Goal: Book appointment/travel/reservation

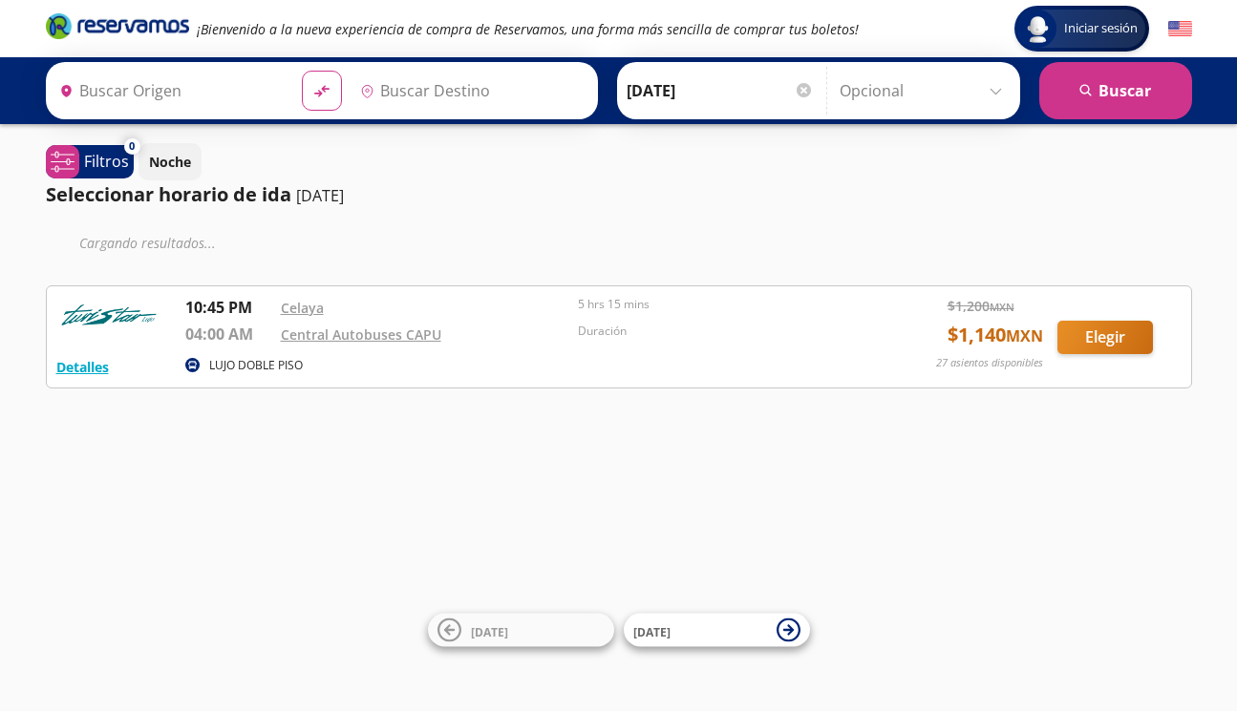
type input "[GEOGRAPHIC_DATA], [GEOGRAPHIC_DATA]"
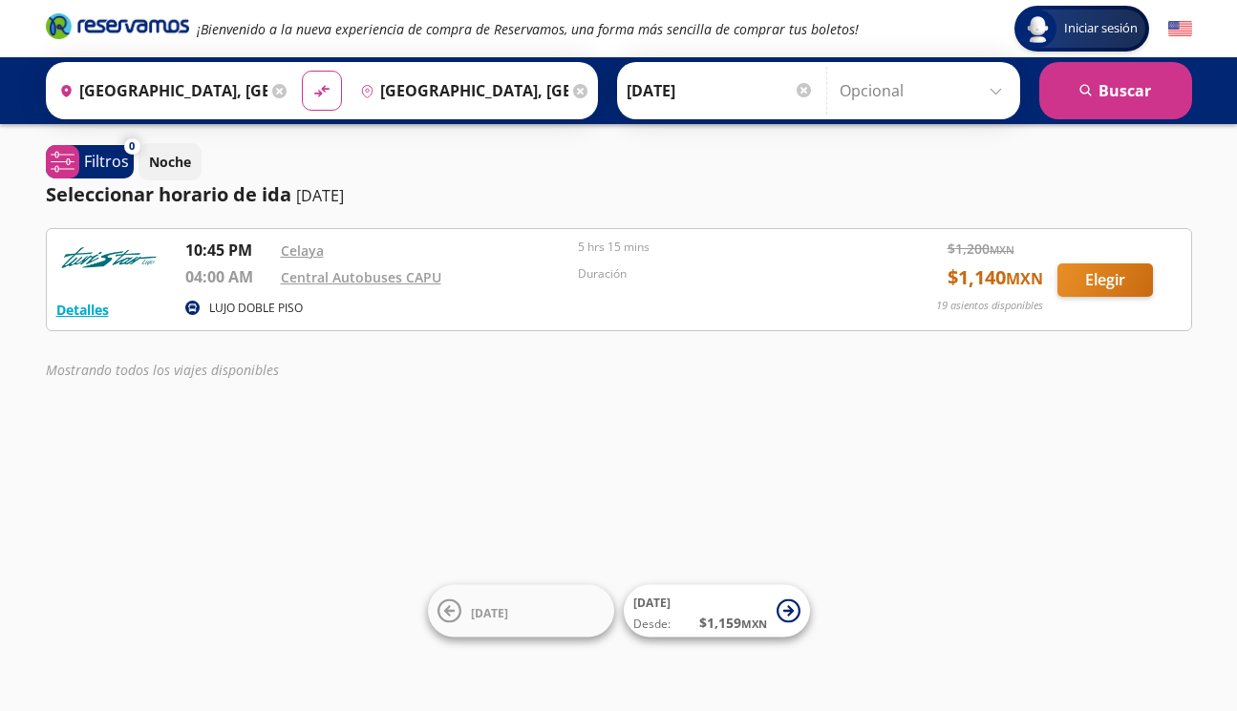
click at [286, 85] on icon at bounding box center [279, 91] width 14 height 14
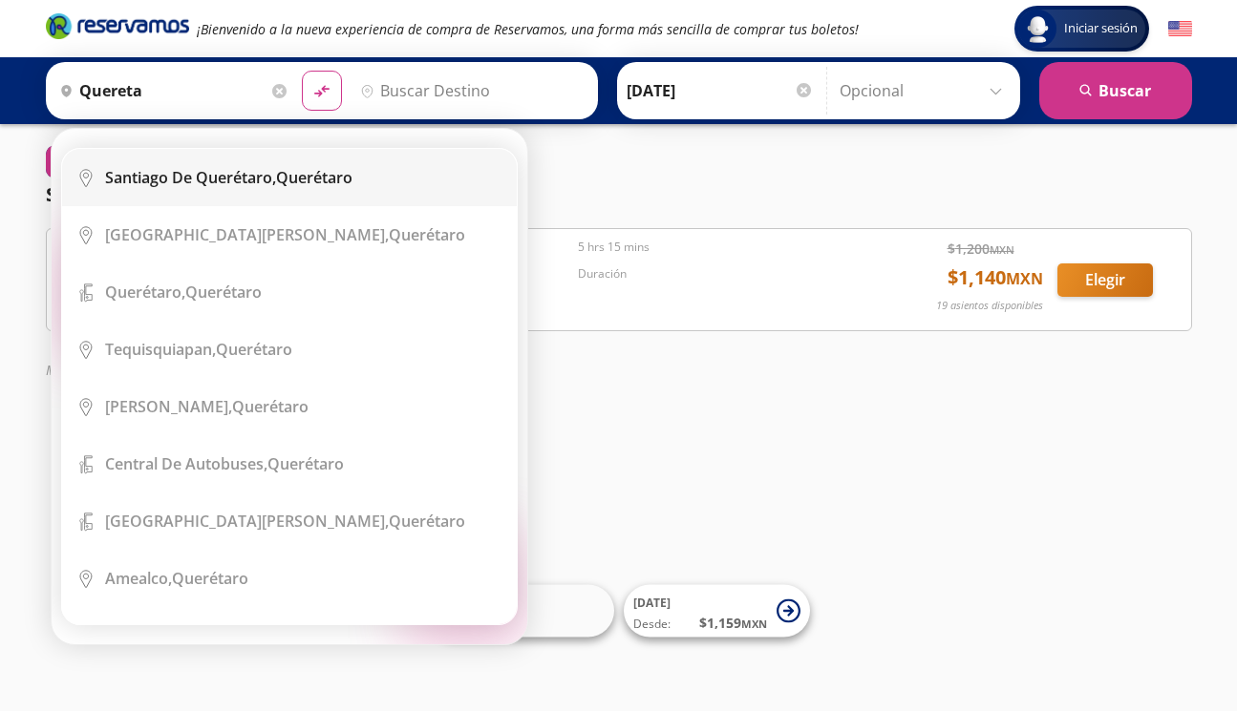
click at [286, 168] on div "[PERSON_NAME] de Querétaro, [GEOGRAPHIC_DATA]" at bounding box center [228, 177] width 247 height 21
type input "[PERSON_NAME] de Querétaro, [GEOGRAPHIC_DATA]"
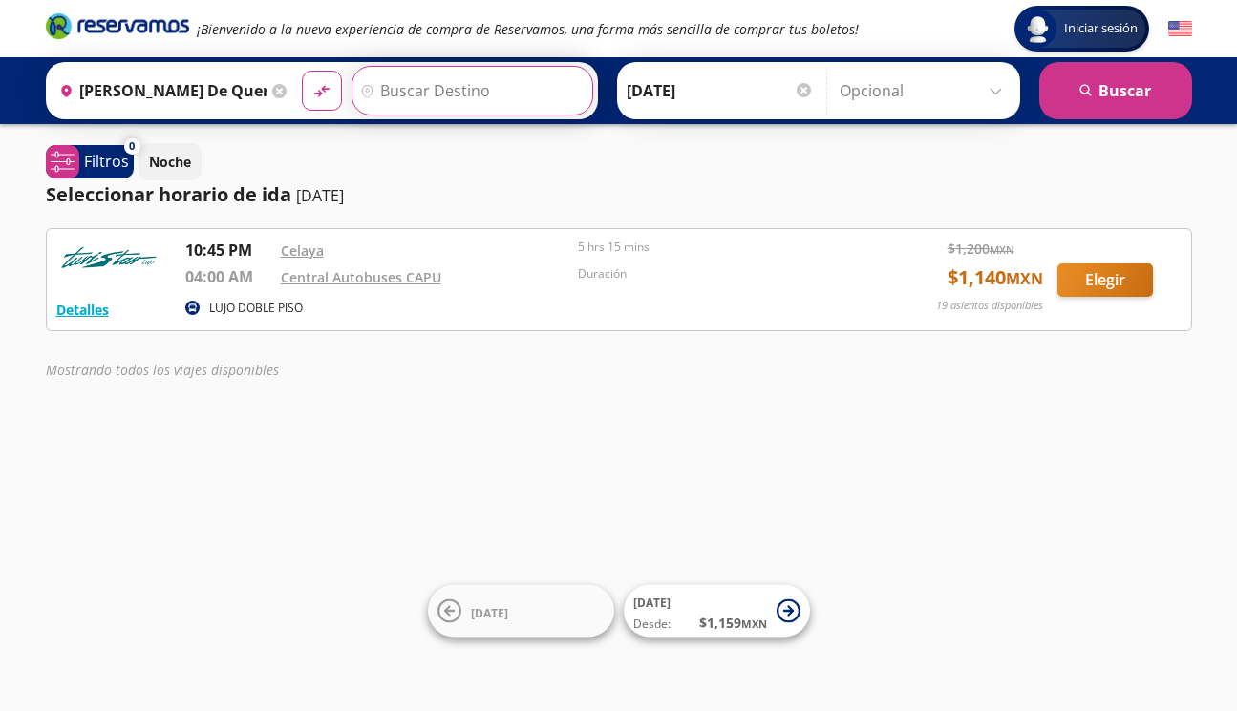
click at [420, 96] on input "Destino" at bounding box center [469, 91] width 235 height 48
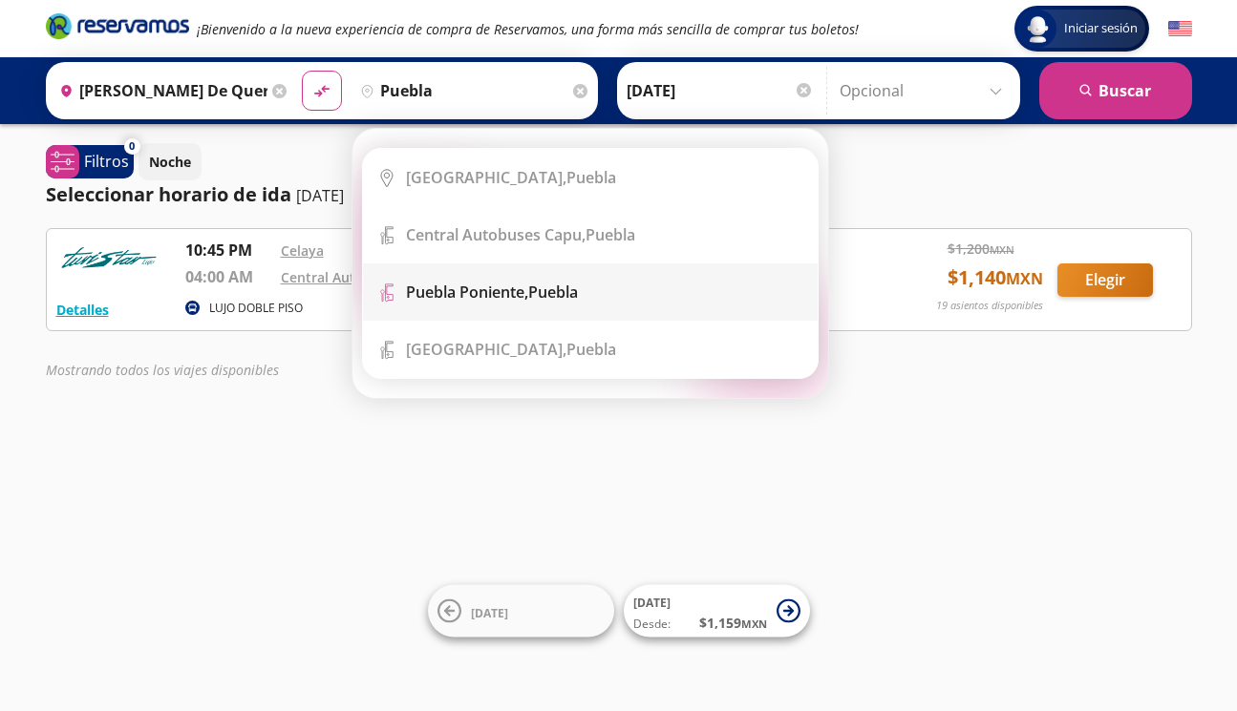
click at [536, 266] on li "Terminal Icon" at bounding box center [590, 292] width 455 height 57
type input "[GEOGRAPHIC_DATA], [GEOGRAPHIC_DATA]"
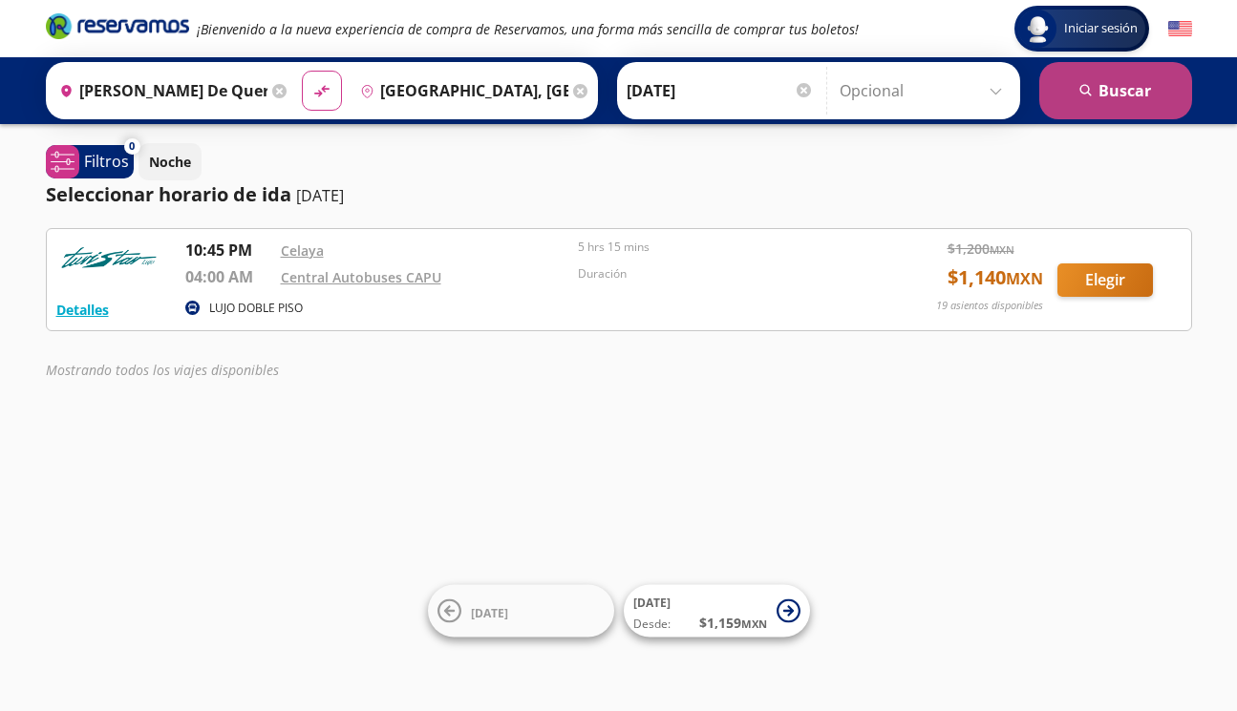
click at [1105, 97] on button "search [GEOGRAPHIC_DATA]" at bounding box center [1115, 90] width 153 height 57
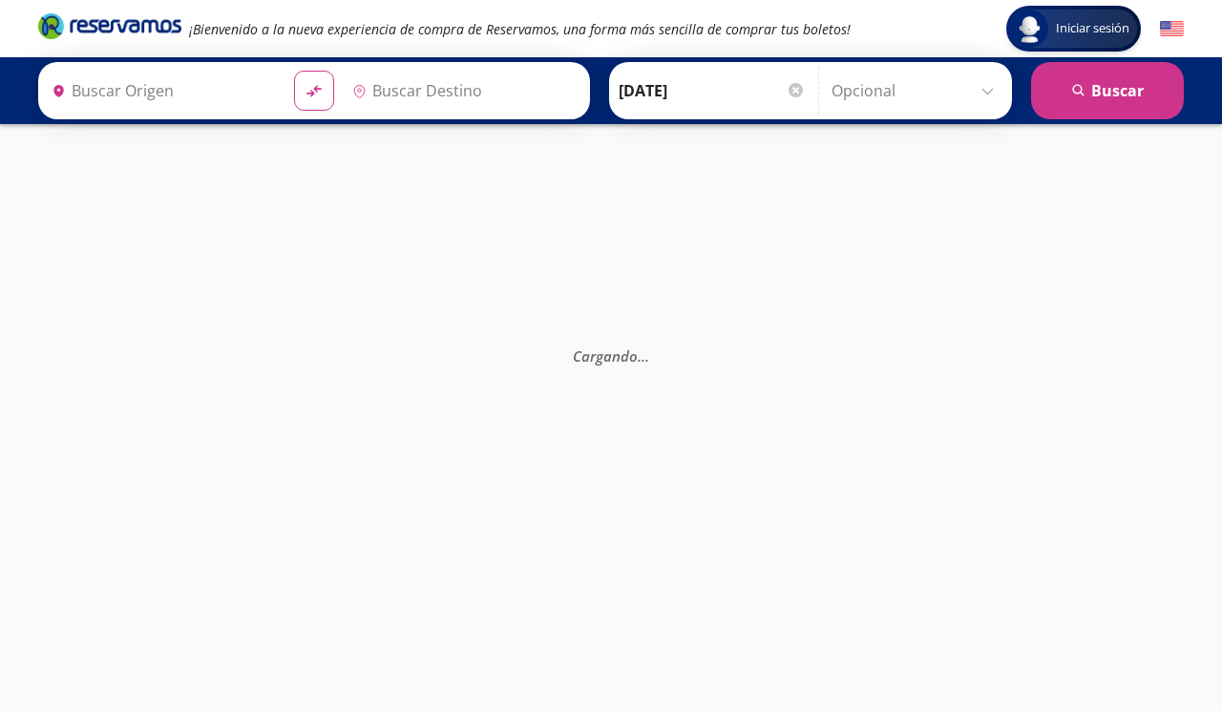
type input "[PERSON_NAME] de Querétaro, [GEOGRAPHIC_DATA]"
type input "[GEOGRAPHIC_DATA], [GEOGRAPHIC_DATA]"
